Goal: Task Accomplishment & Management: Manage account settings

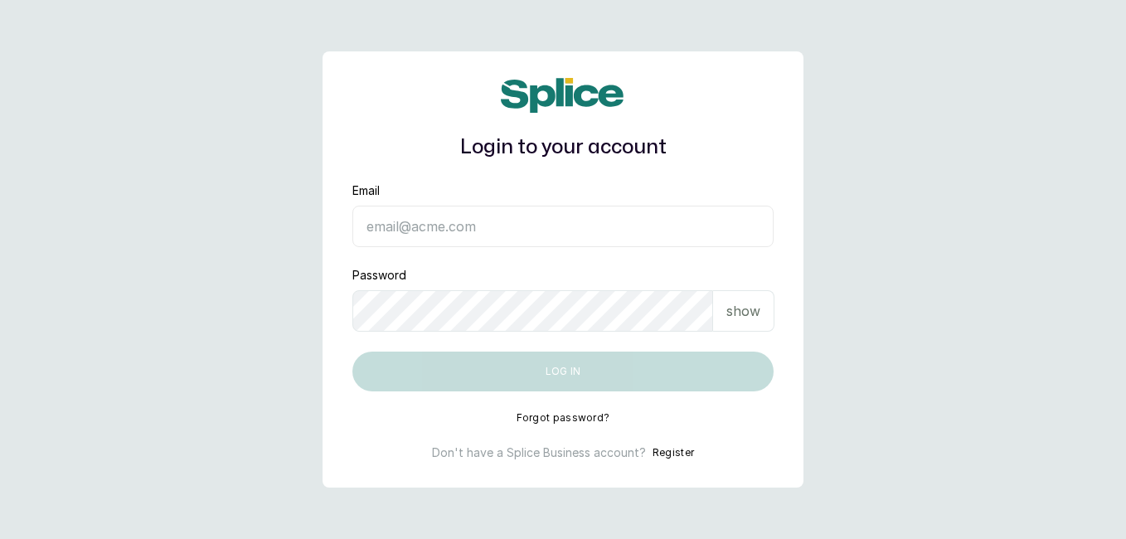
type input "[EMAIL_ADDRESS][DOMAIN_NAME]"
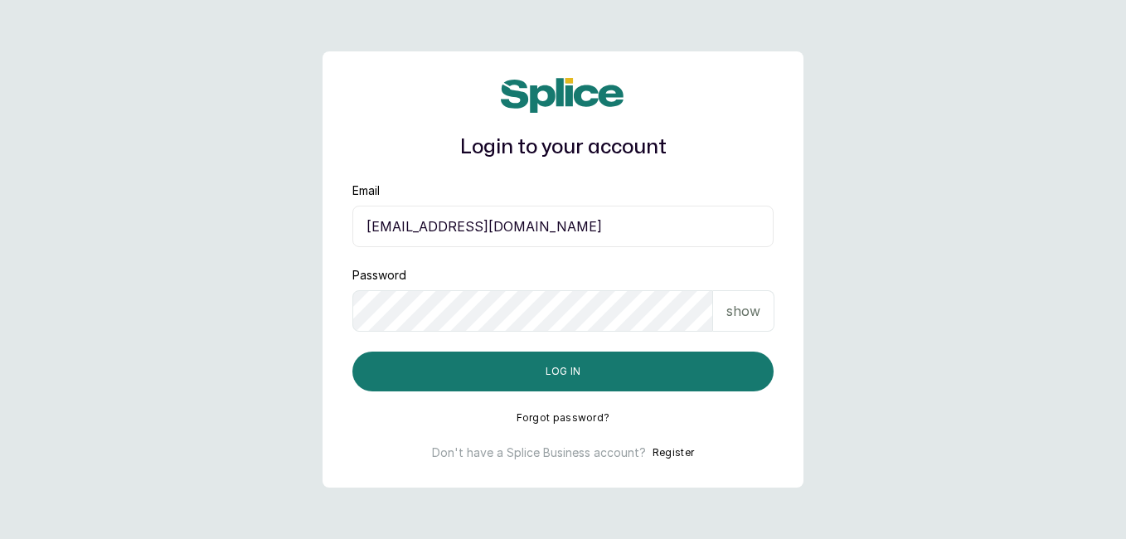
click at [739, 310] on p "show" at bounding box center [743, 311] width 34 height 20
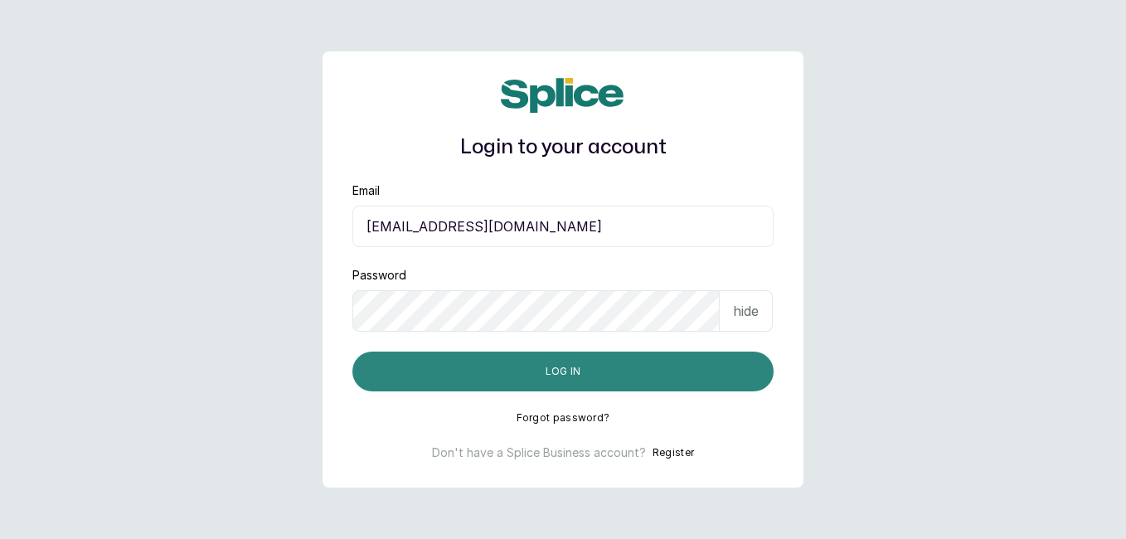
click at [572, 373] on button "Log in" at bounding box center [562, 371] width 421 height 40
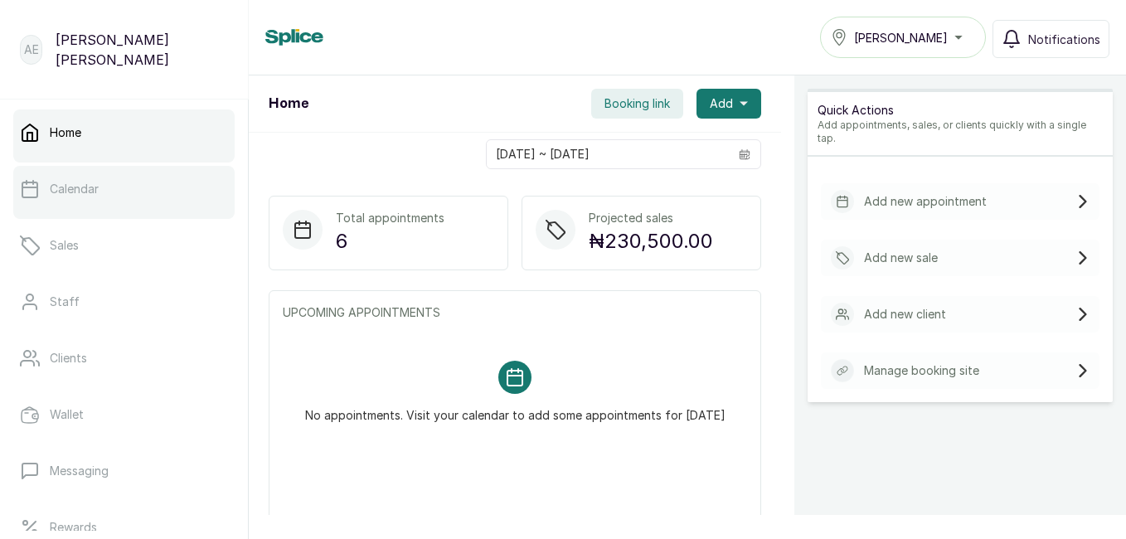
click at [61, 177] on link "Calendar" at bounding box center [123, 189] width 221 height 46
